Goal: Information Seeking & Learning: Learn about a topic

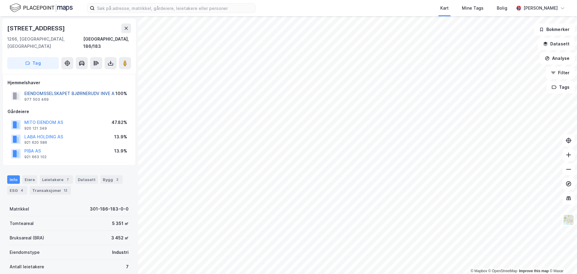
click at [0, 0] on button "EIENDOMSSELSKAPET BJØRNERUDV INVE A" at bounding box center [0, 0] width 0 height 0
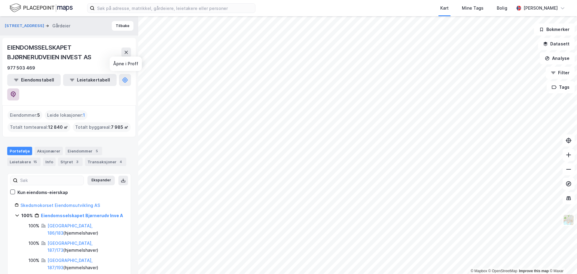
click at [16, 91] on icon at bounding box center [13, 94] width 6 height 6
